Goal: Task Accomplishment & Management: Complete application form

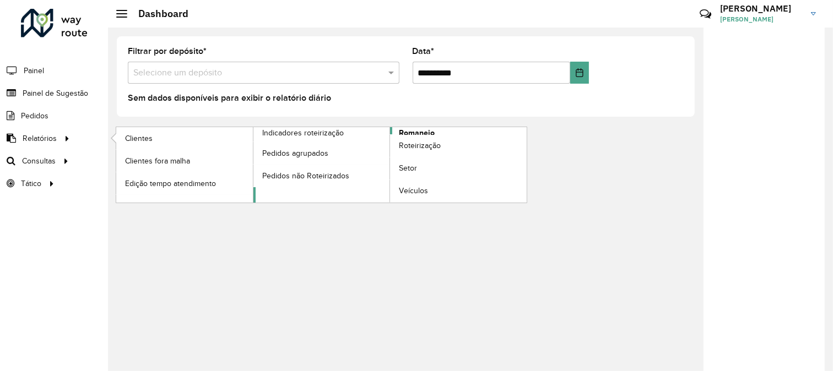
click at [409, 129] on span "Romaneio" at bounding box center [417, 133] width 36 height 12
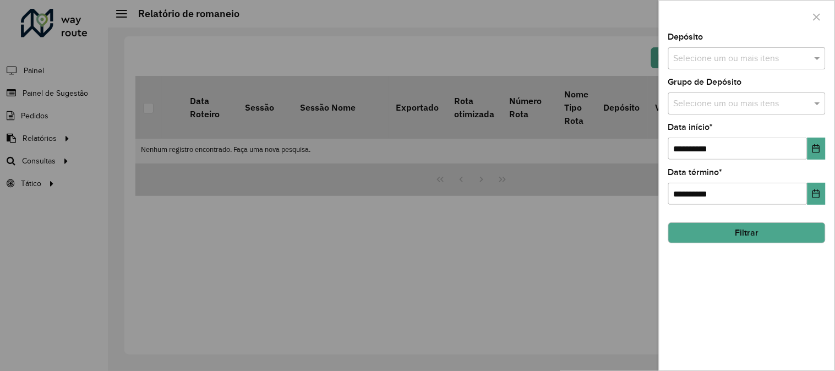
click at [819, 172] on div "**********" at bounding box center [747, 187] width 157 height 36
click at [817, 150] on icon "Choose Date" at bounding box center [816, 148] width 9 height 9
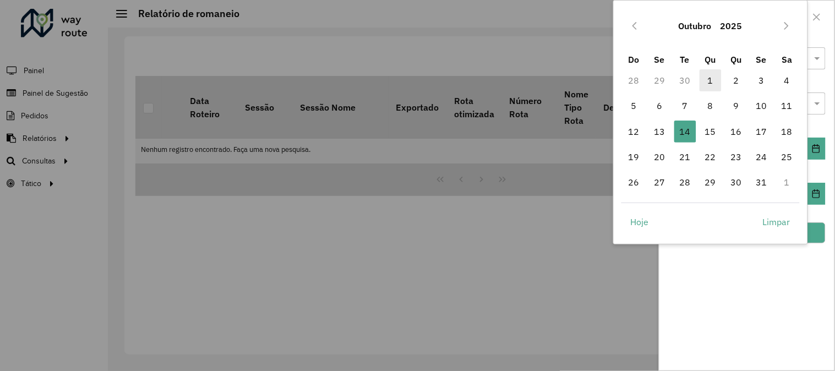
click at [703, 75] on span "1" at bounding box center [711, 80] width 22 height 22
type input "**********"
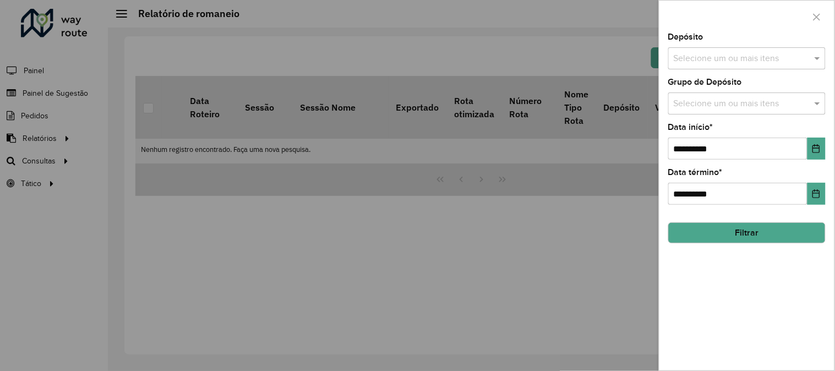
click at [812, 59] on input "text" at bounding box center [741, 58] width 141 height 13
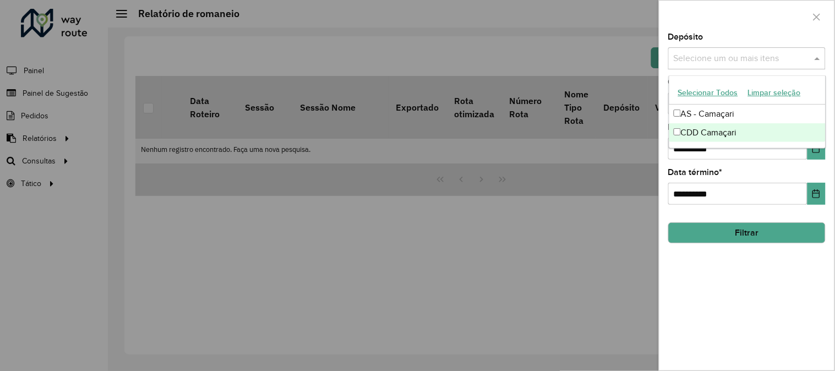
click at [692, 126] on div "CDD Camaçari" at bounding box center [748, 132] width 156 height 19
click at [725, 235] on button "Filtrar" at bounding box center [747, 232] width 157 height 21
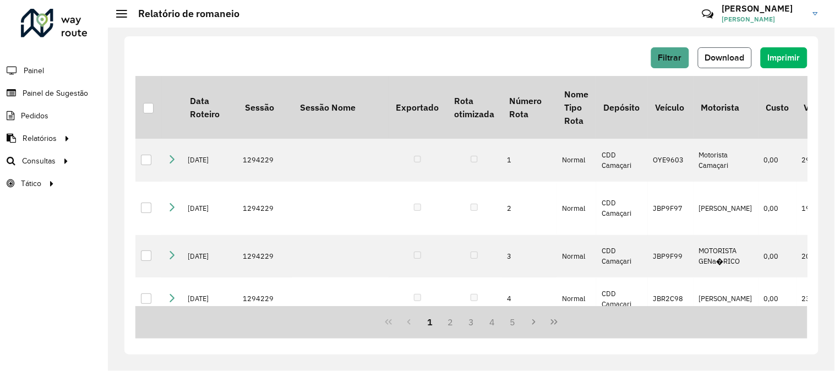
click at [735, 61] on span "Download" at bounding box center [725, 57] width 40 height 9
click at [72, 95] on span "Painel de Sugestão" at bounding box center [57, 94] width 69 height 12
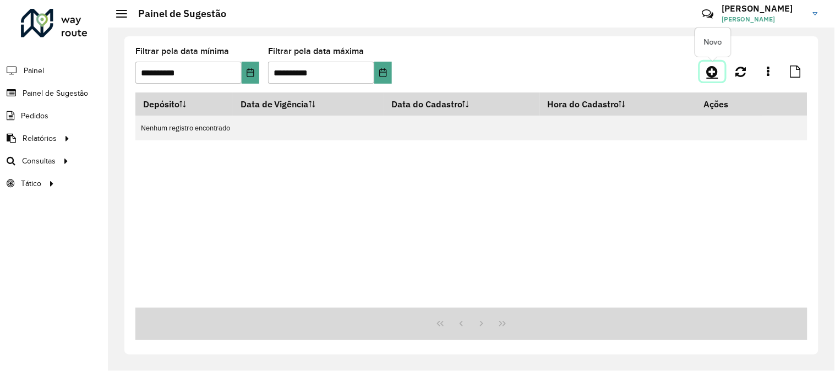
click at [711, 74] on icon at bounding box center [713, 71] width 12 height 13
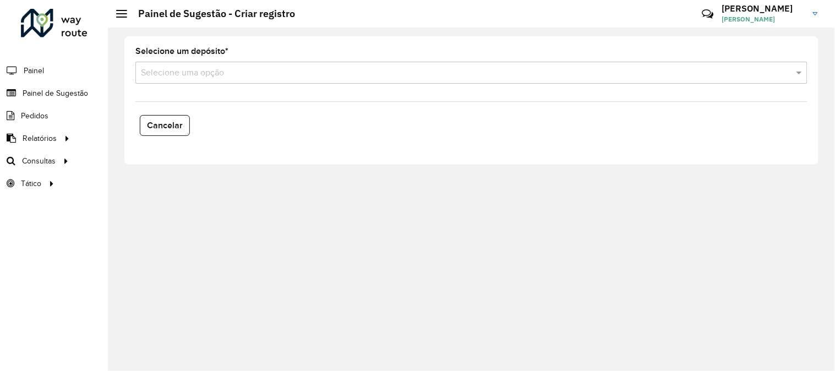
click at [219, 59] on div "Selecione um depósito * Selecione uma opção" at bounding box center [471, 65] width 672 height 36
click at [222, 65] on div "Selecione uma opção" at bounding box center [471, 73] width 672 height 22
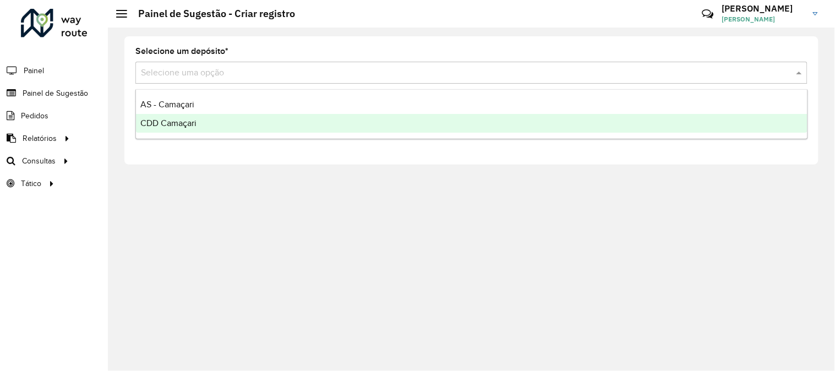
click at [183, 114] on div "CDD Camaçari" at bounding box center [472, 123] width 672 height 19
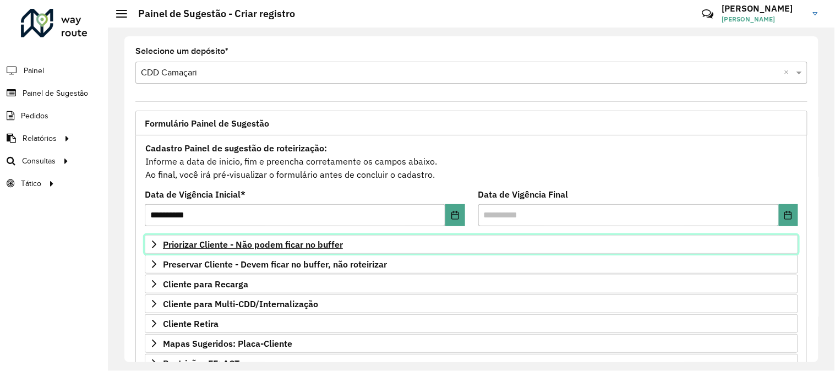
click at [273, 246] on span "Priorizar Cliente - Não podem ficar no buffer" at bounding box center [253, 244] width 180 height 9
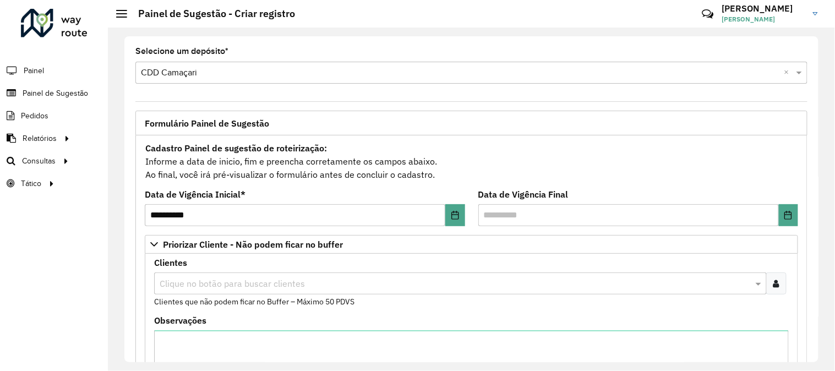
click at [284, 281] on input "text" at bounding box center [455, 284] width 596 height 13
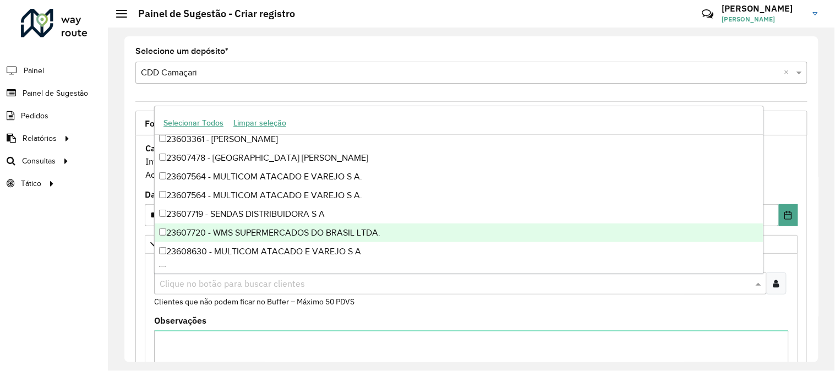
scroll to position [122, 0]
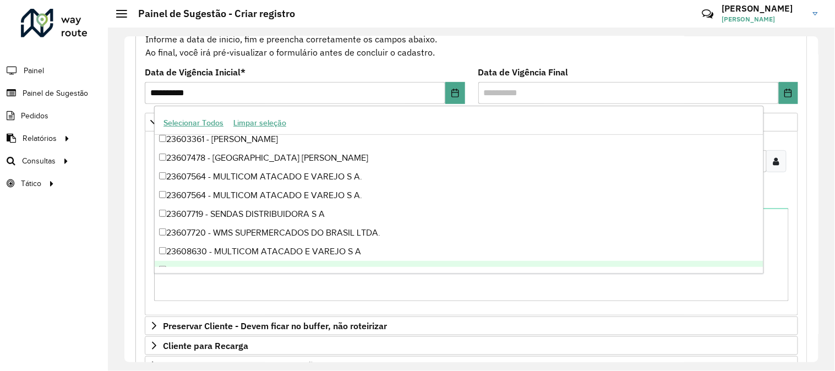
click at [129, 233] on div "**********" at bounding box center [472, 282] width 686 height 589
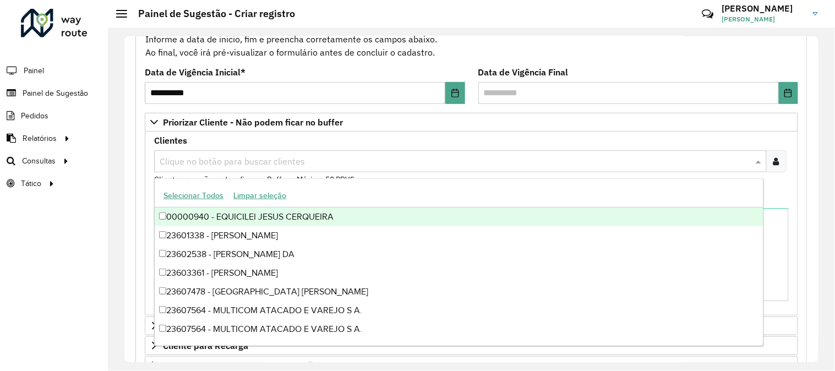
click at [223, 164] on input "text" at bounding box center [455, 161] width 596 height 13
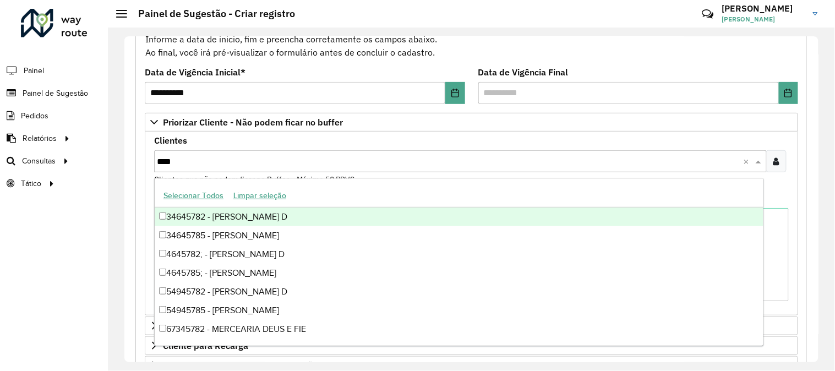
type input "*****"
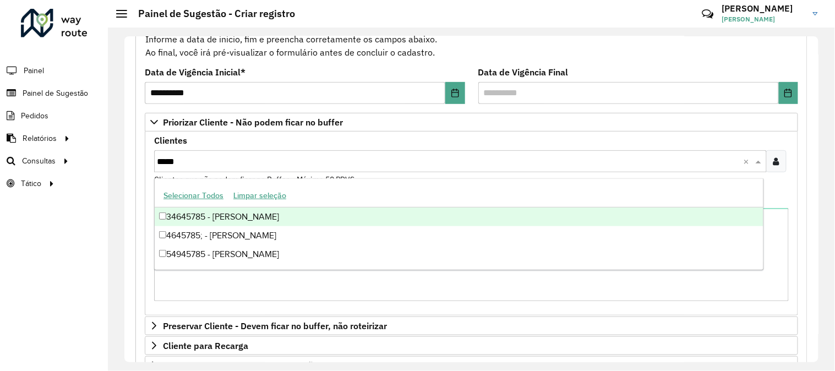
click at [200, 216] on div "34645785 - [PERSON_NAME]" at bounding box center [459, 217] width 609 height 19
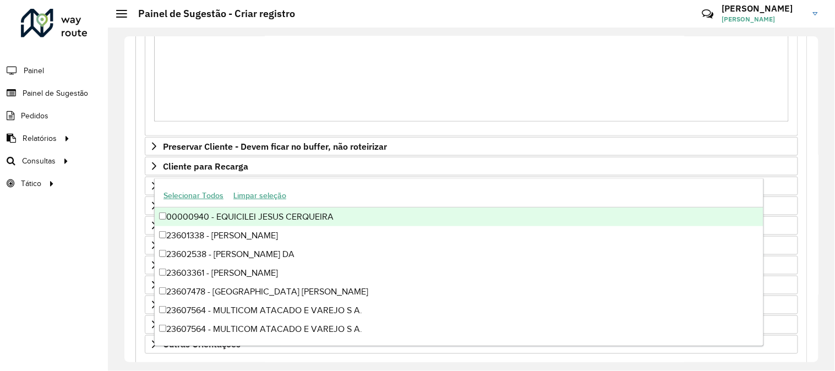
click at [812, 219] on div "**********" at bounding box center [471, 199] width 694 height 326
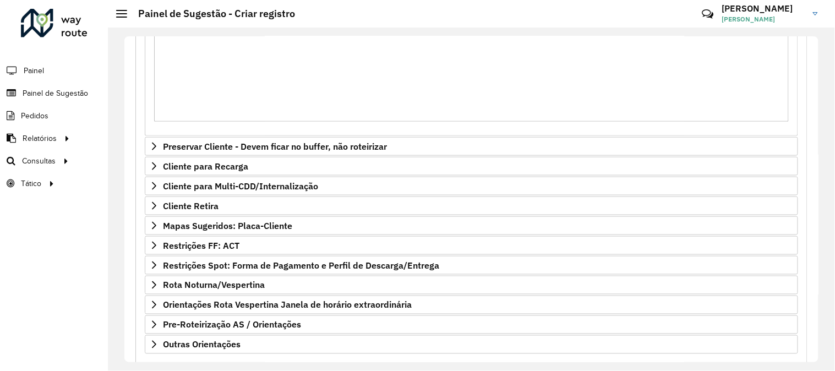
scroll to position [363, 0]
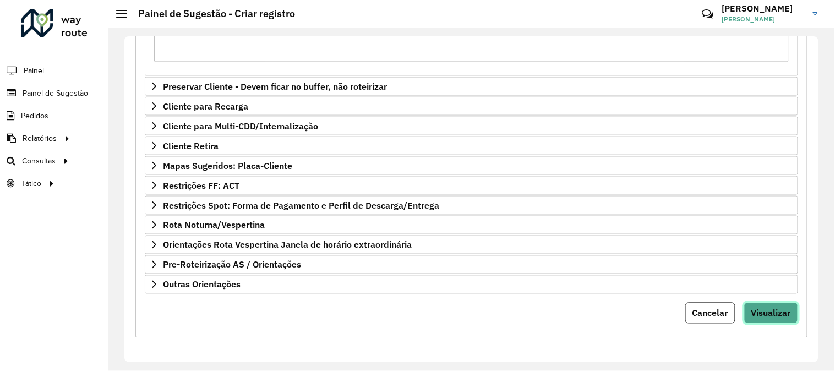
click at [782, 315] on span "Visualizar" at bounding box center [772, 313] width 40 height 11
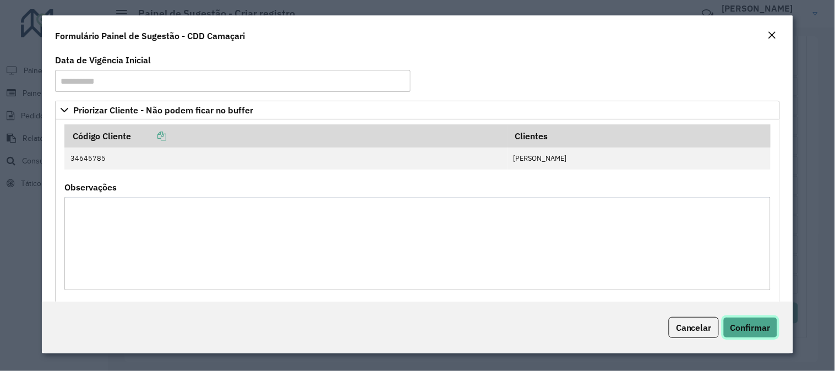
click at [763, 333] on span "Confirmar" at bounding box center [751, 327] width 40 height 11
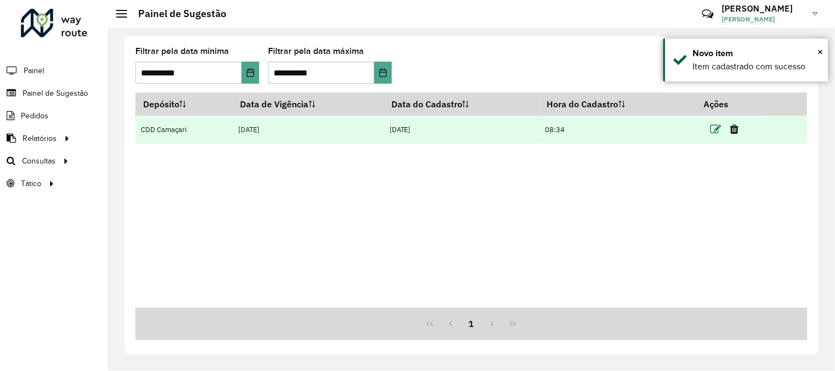
click at [719, 129] on icon at bounding box center [716, 129] width 11 height 11
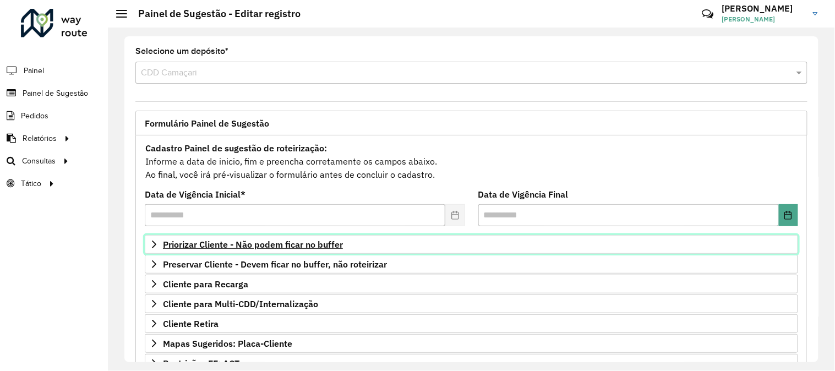
click at [328, 246] on span "Priorizar Cliente - Não podem ficar no buffer" at bounding box center [253, 244] width 180 height 9
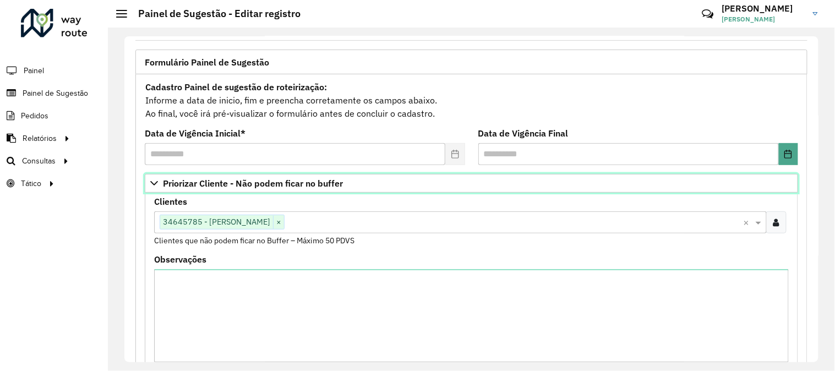
scroll to position [363, 0]
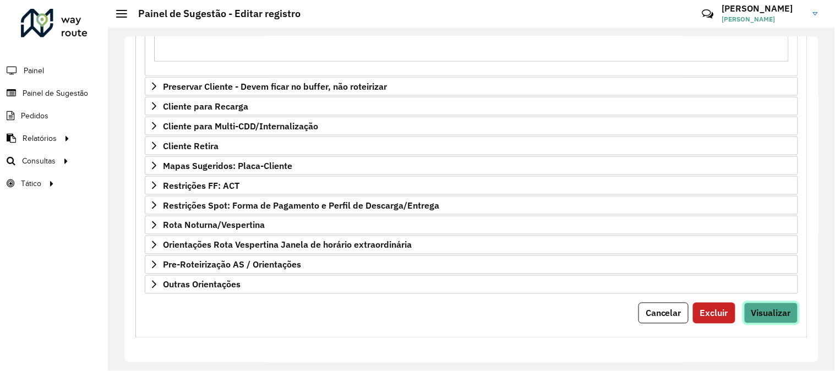
click at [765, 305] on button "Visualizar" at bounding box center [772, 313] width 54 height 21
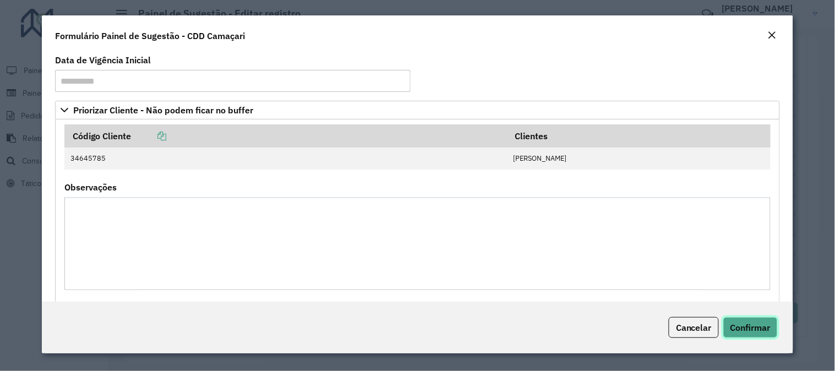
click at [736, 323] on span "Confirmar" at bounding box center [751, 327] width 40 height 11
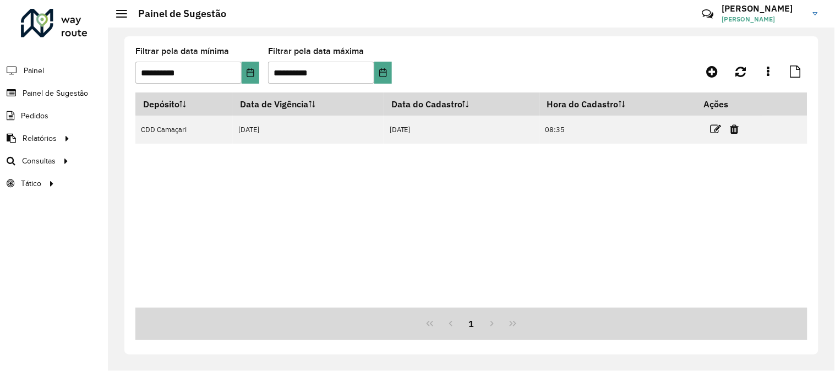
click at [406, 214] on div "Depósito Data de Vigência Data do Cadastro Hora do Cadastro Ações CDD Camaçari …" at bounding box center [471, 200] width 672 height 215
